Goal: Information Seeking & Learning: Understand process/instructions

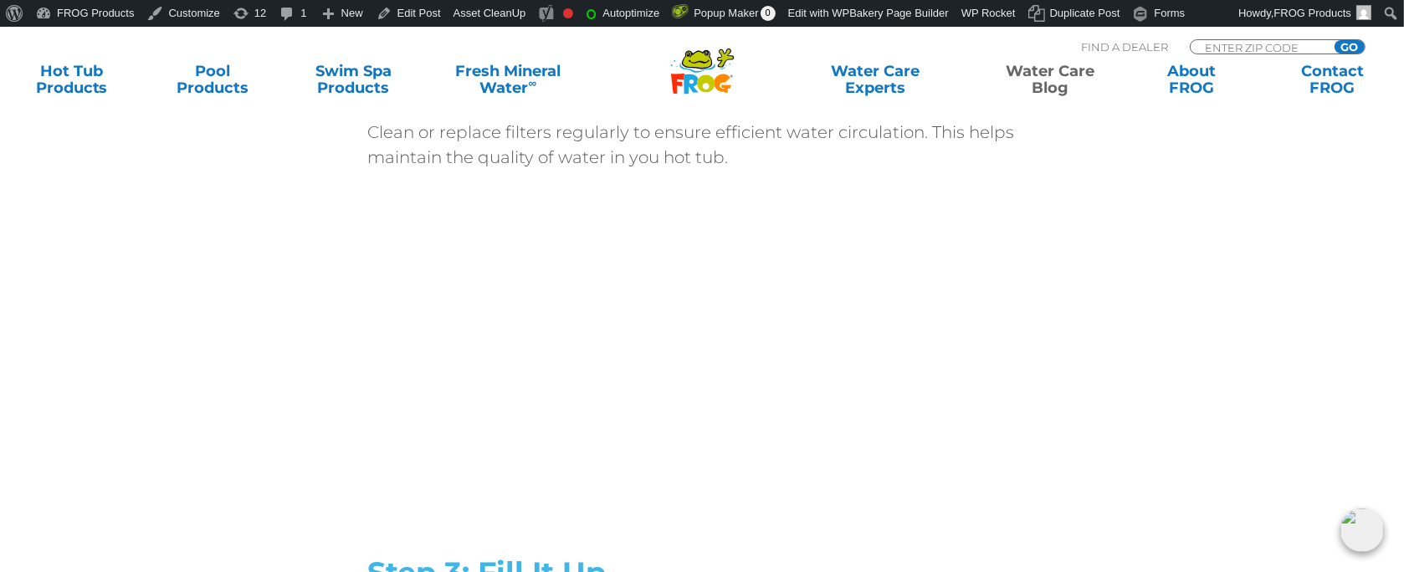
scroll to position [1841, 0]
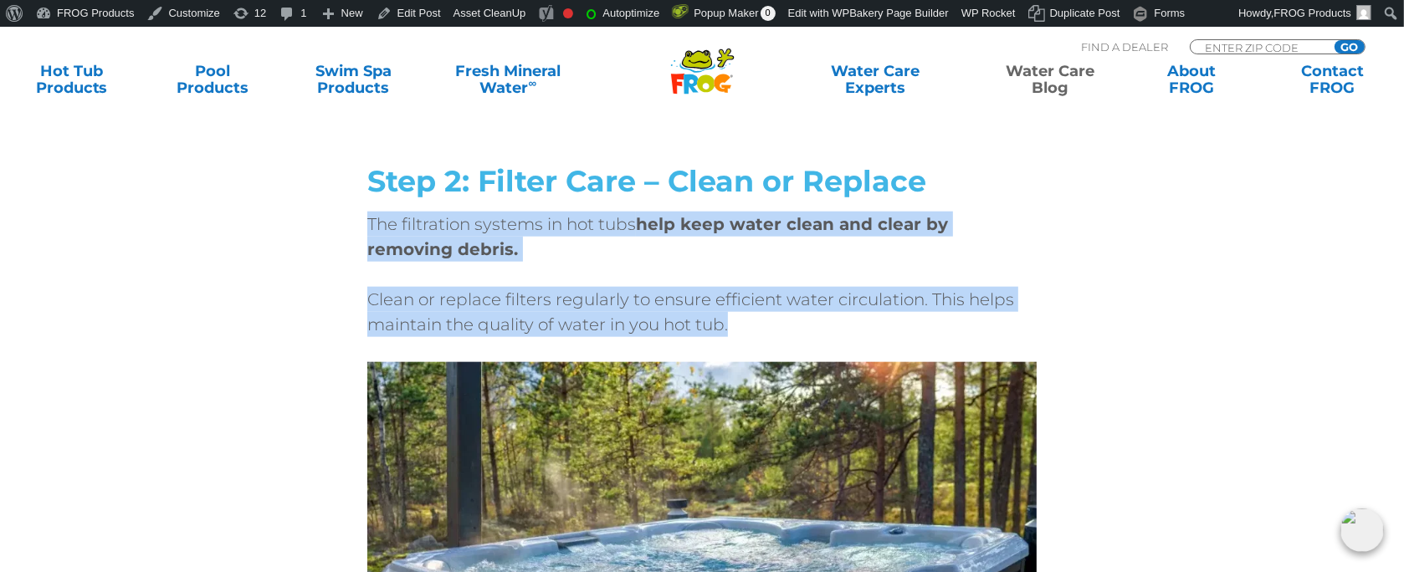
drag, startPoint x: 360, startPoint y: 223, endPoint x: 776, endPoint y: 336, distance: 431.1
click at [776, 336] on div "Step 2: Filter Care – Clean or Replace The filtration systems in hot tubs help …" at bounding box center [702, 264] width 1004 height 198
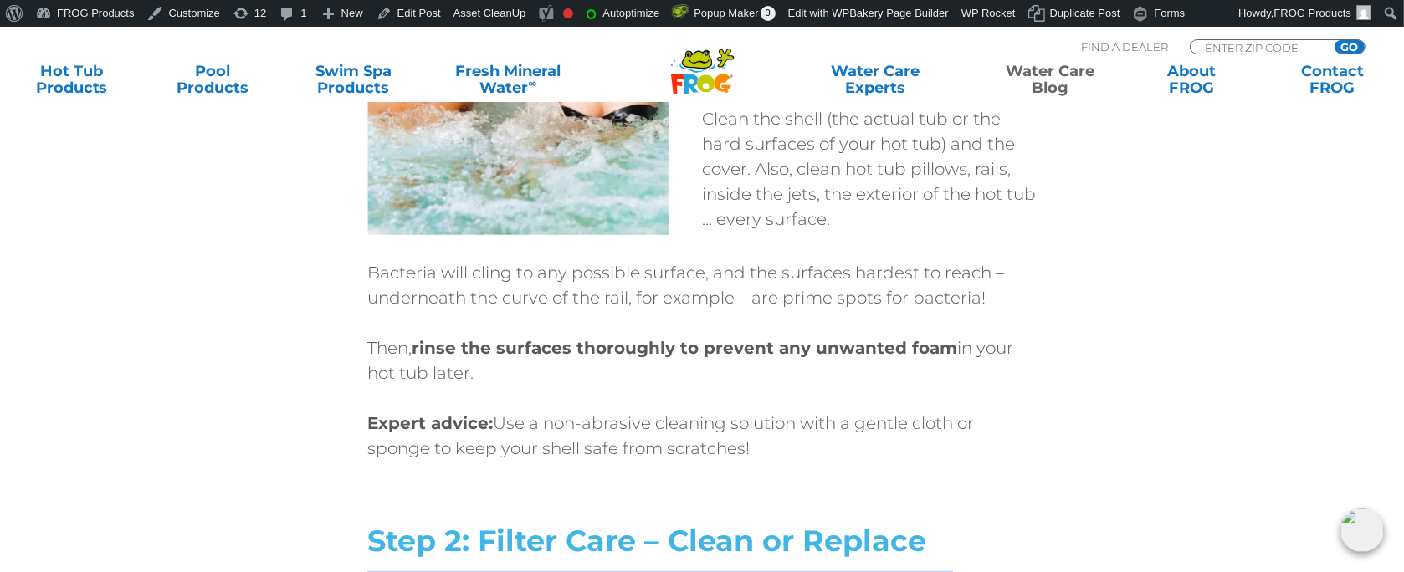
scroll to position [1507, 0]
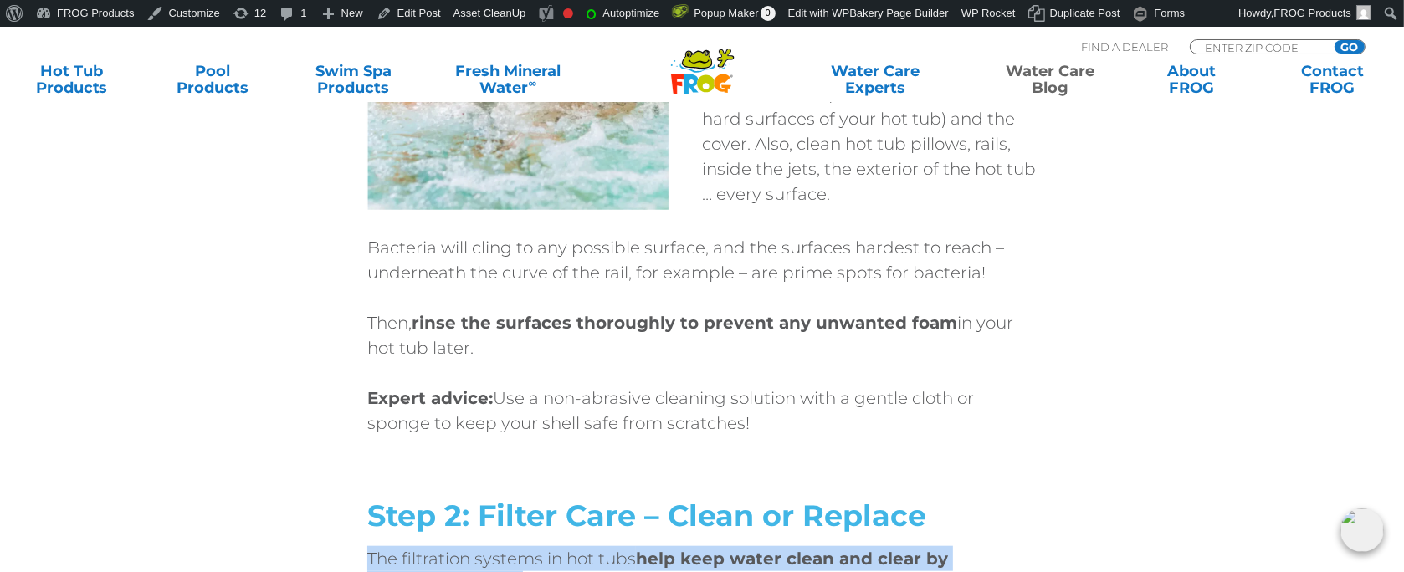
drag, startPoint x: 764, startPoint y: 420, endPoint x: 489, endPoint y: 378, distance: 278.5
click at [489, 378] on div "Bacteria will cling to any possible surface, and the surfaces hardest to reach …" at bounding box center [702, 335] width 670 height 201
click at [829, 408] on p "Expert advice: Use a non-abrasive cleaning solution with a gentle cloth or spon…" at bounding box center [702, 411] width 670 height 50
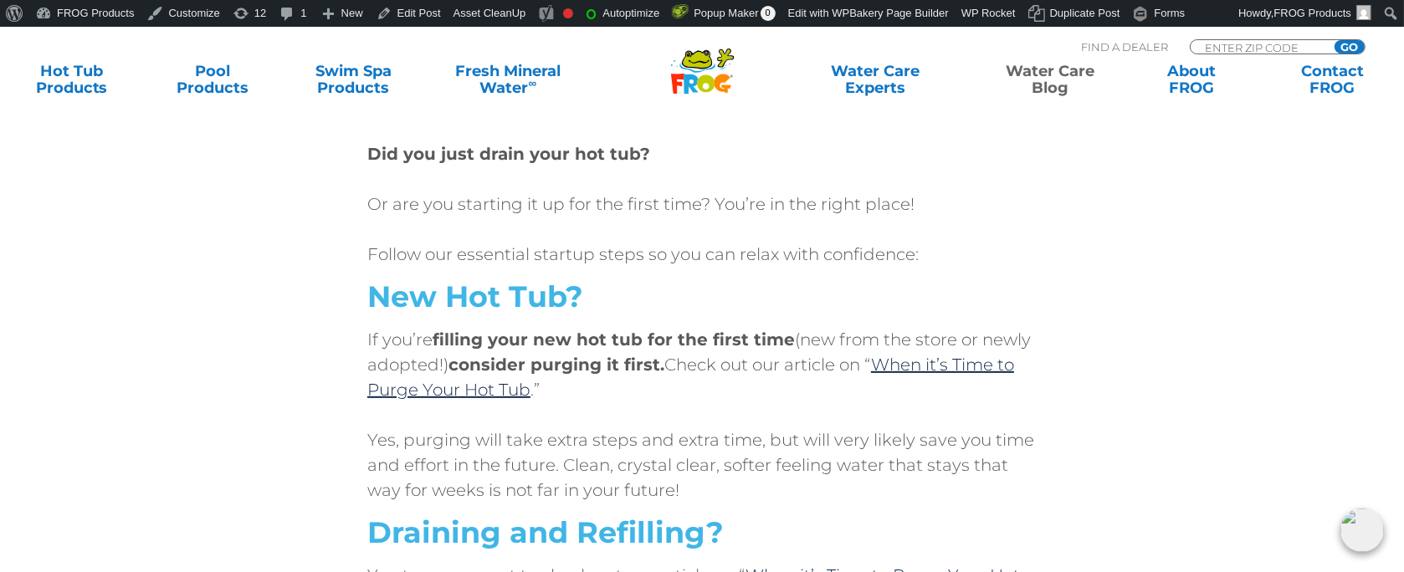
scroll to position [837, 0]
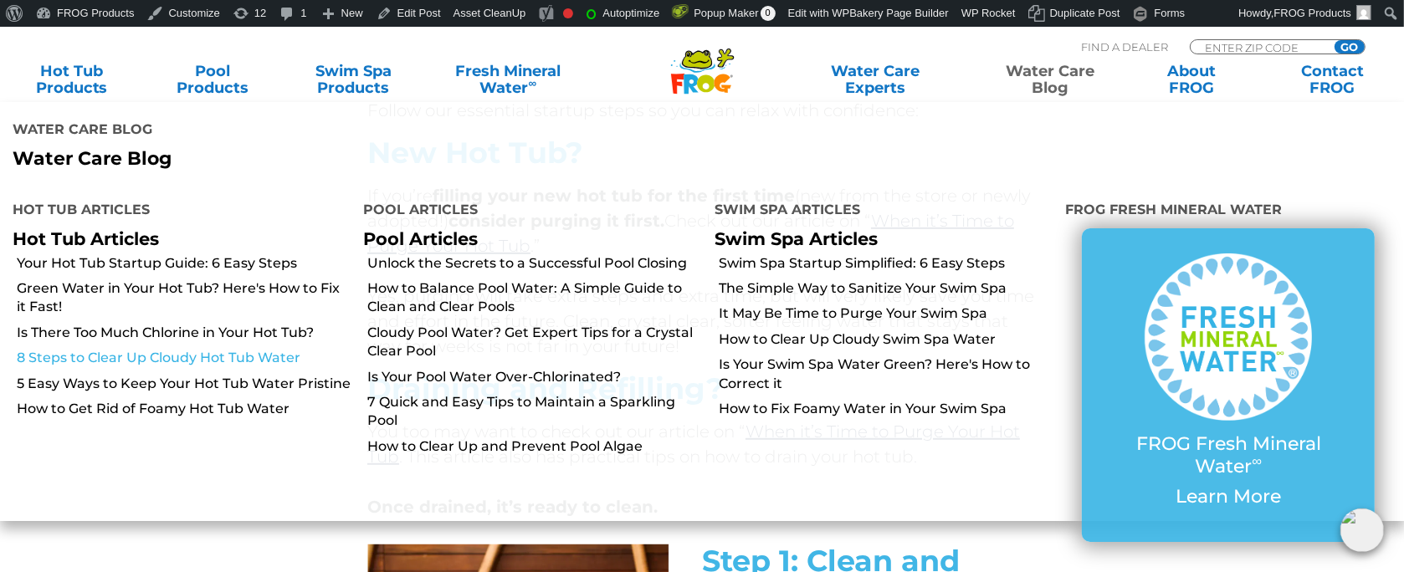
click at [218, 349] on link "8 Steps to Clear Up Cloudy Hot Tub Water" at bounding box center [184, 358] width 335 height 18
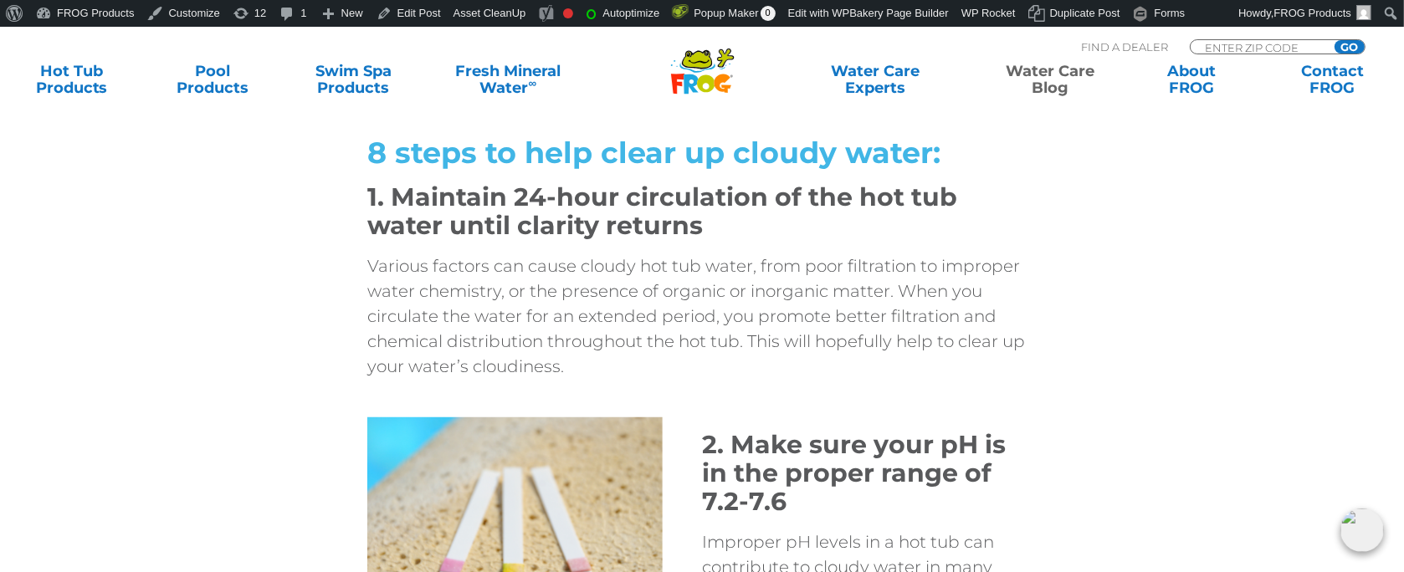
scroll to position [1172, 0]
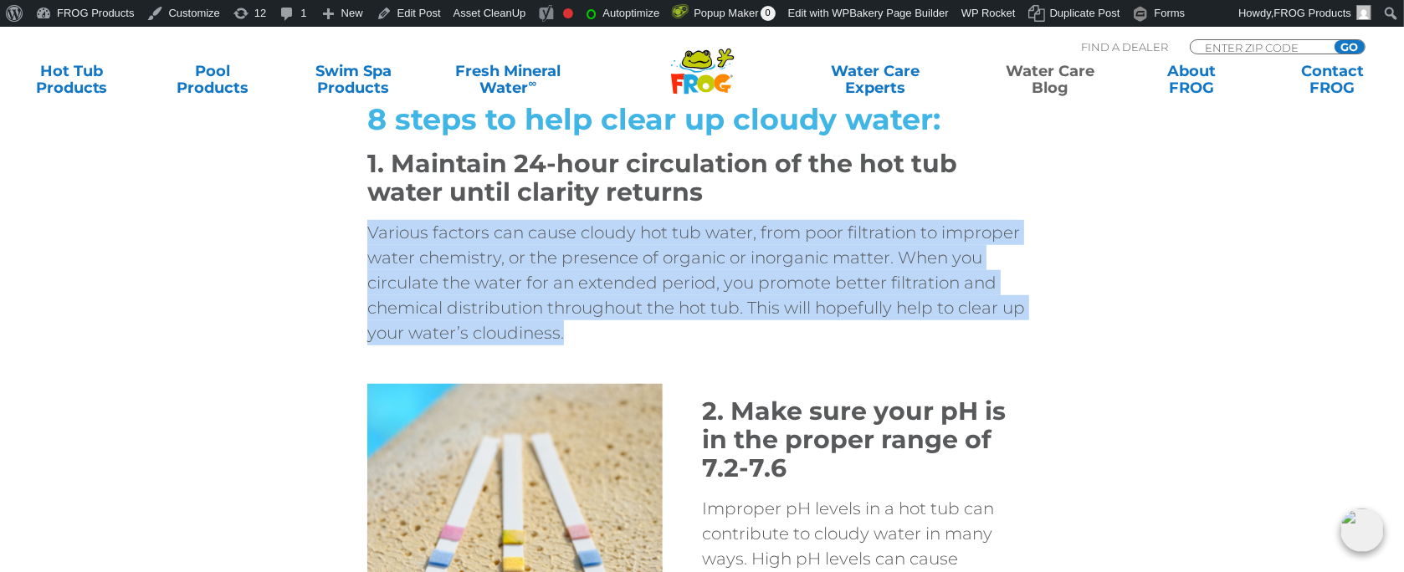
drag, startPoint x: 340, startPoint y: 228, endPoint x: 690, endPoint y: 367, distance: 376.1
click at [690, 367] on div "8 steps to help clear up cloudy water: 1. Maintain 24-hour circulation of the h…" at bounding box center [702, 237] width 1004 height 295
click at [614, 325] on p "Various factors can cause cloudy hot tub water, from poor filtration to imprope…" at bounding box center [702, 283] width 670 height 126
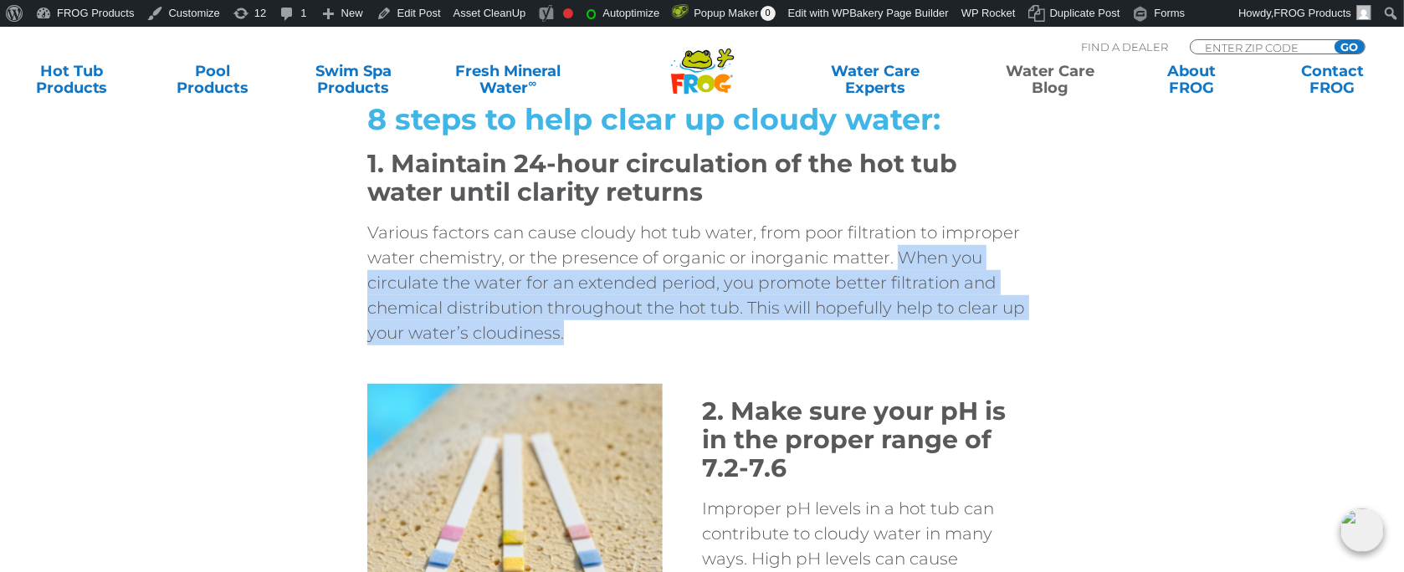
drag, startPoint x: 897, startPoint y: 256, endPoint x: 907, endPoint y: 345, distance: 89.3
click at [907, 345] on div "8 steps to help clear up cloudy water: 1. Maintain 24-hour circulation of the h…" at bounding box center [702, 225] width 670 height 270
copy p "When you circulate the water for an extended period, you promote better filtrat…"
